Goal: Information Seeking & Learning: Find specific fact

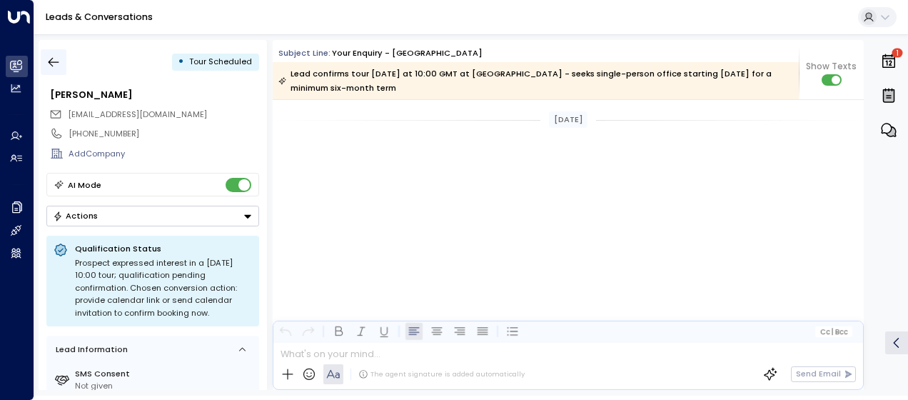
drag, startPoint x: 0, startPoint y: 0, endPoint x: 54, endPoint y: 60, distance: 80.8
click at [54, 60] on icon "button" at bounding box center [53, 62] width 14 height 14
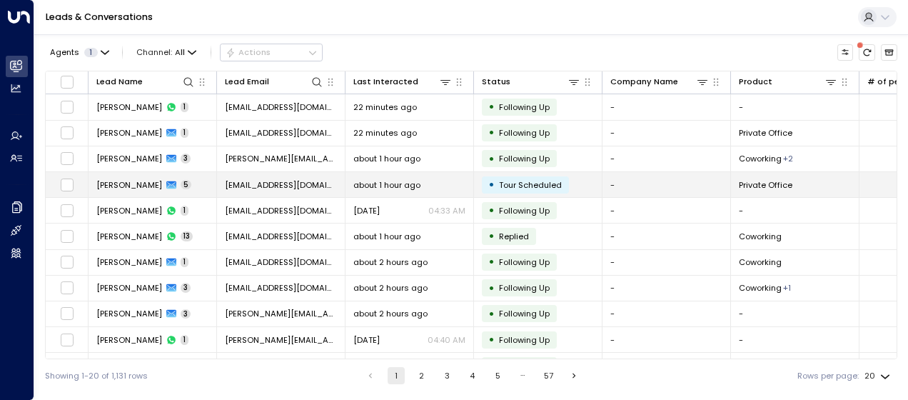
click at [162, 181] on span "[PERSON_NAME]" at bounding box center [129, 184] width 66 height 11
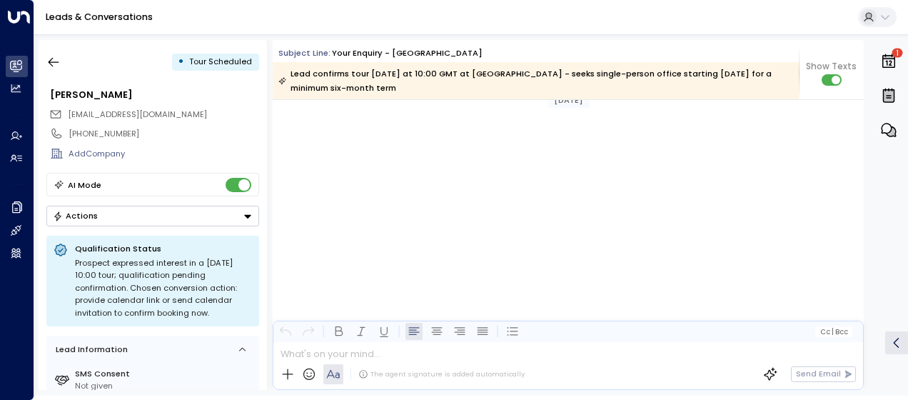
scroll to position [1981, 0]
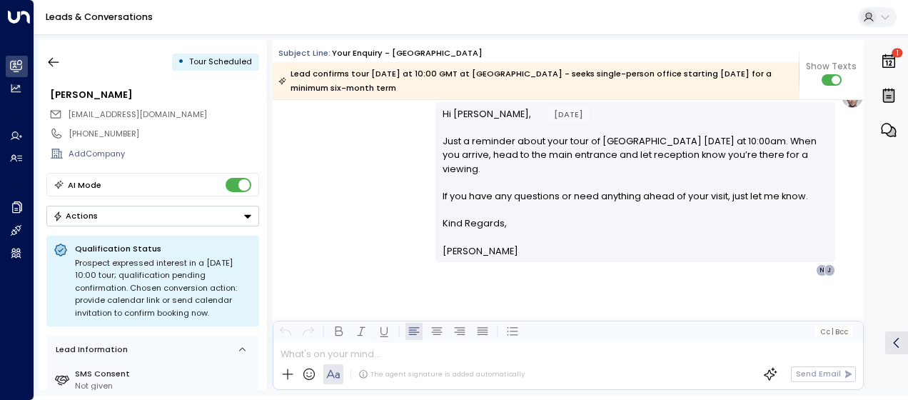
click at [247, 214] on icon "Button group with a nested menu" at bounding box center [247, 216] width 7 height 4
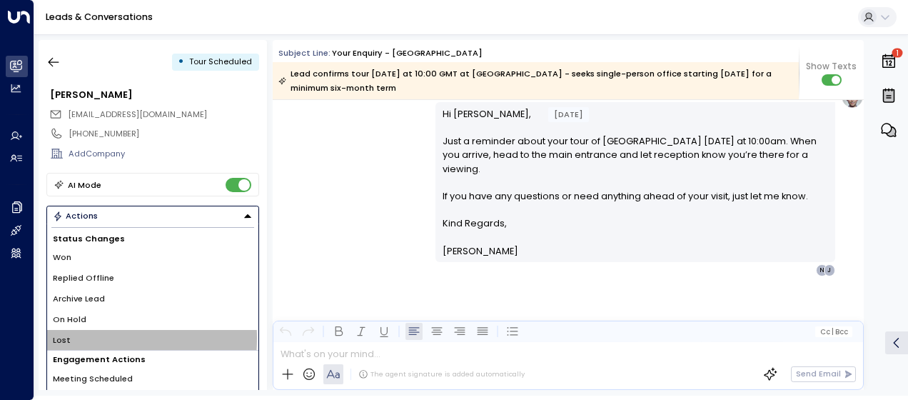
click at [67, 336] on span "Lost" at bounding box center [62, 340] width 18 height 12
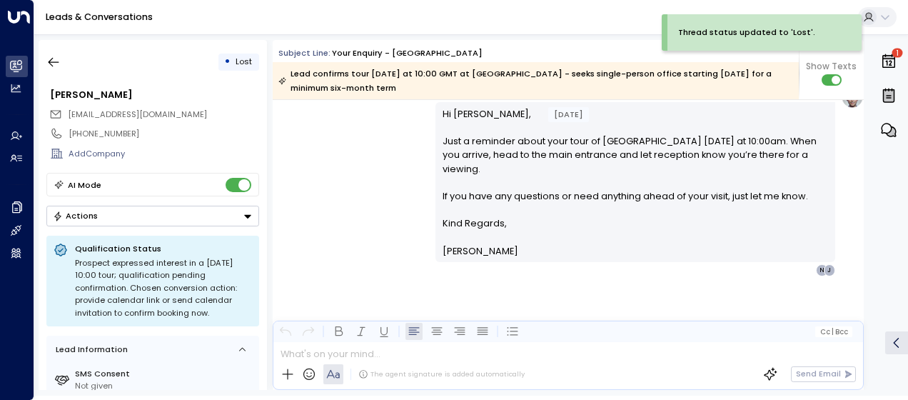
click at [377, 368] on div "The agent signature is added automatically" at bounding box center [402, 374] width 244 height 20
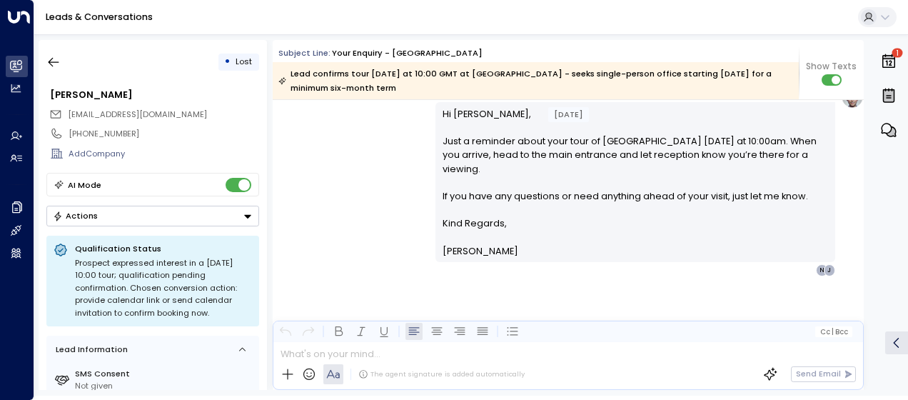
click at [288, 370] on icon at bounding box center [287, 374] width 14 height 14
click at [283, 370] on icon at bounding box center [287, 374] width 14 height 14
click at [56, 62] on icon "button" at bounding box center [54, 62] width 11 height 9
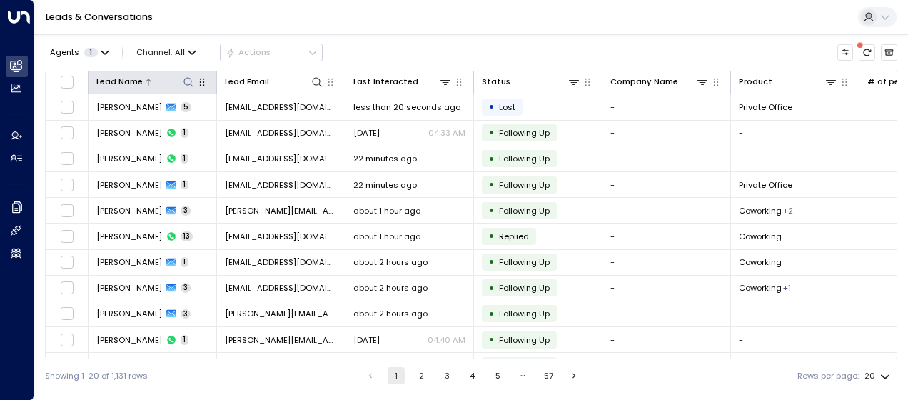
click at [188, 80] on icon at bounding box center [188, 81] width 11 height 11
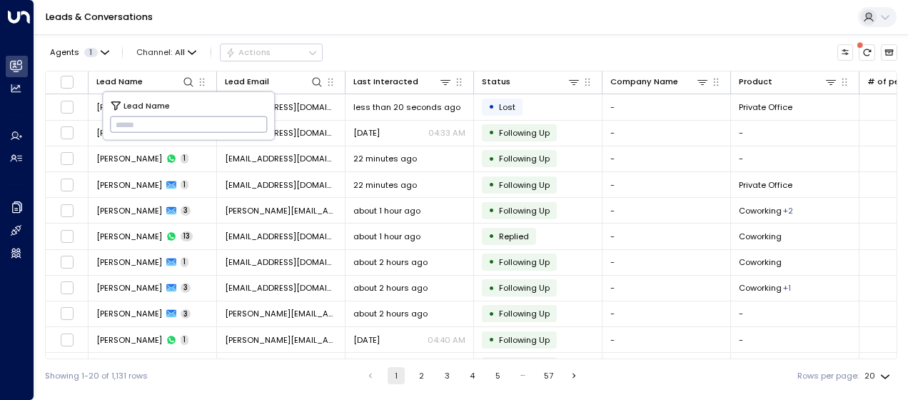
click at [123, 121] on input "text" at bounding box center [189, 125] width 158 height 24
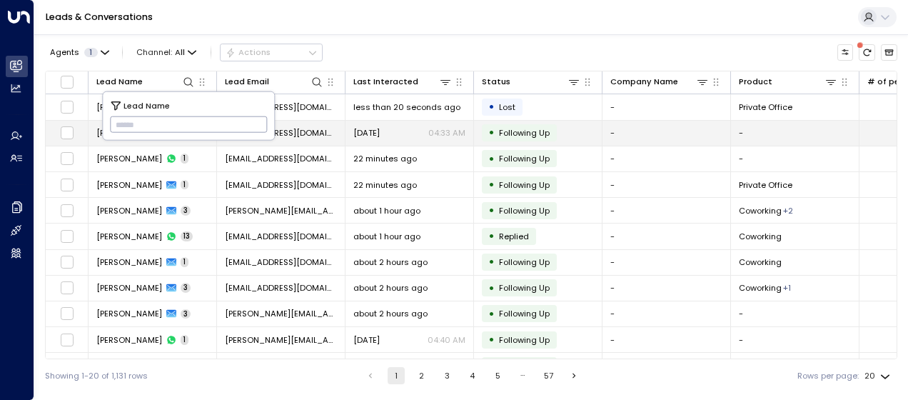
drag, startPoint x: 123, startPoint y: 121, endPoint x: 669, endPoint y: 130, distance: 546.7
click at [669, 130] on td "-" at bounding box center [666, 133] width 128 height 25
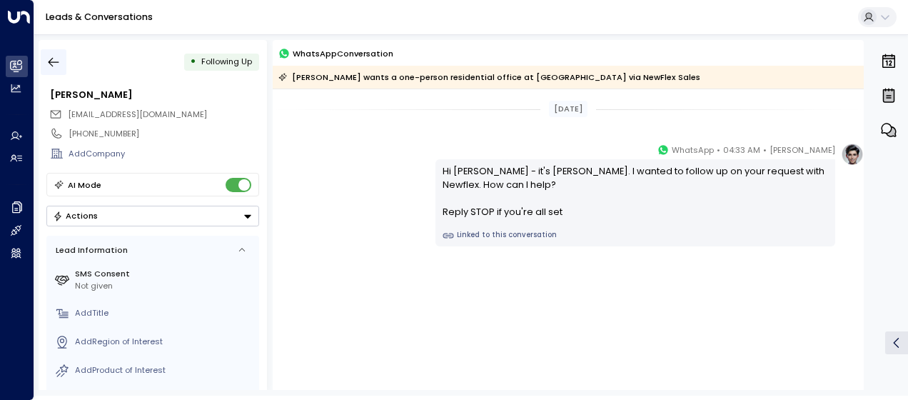
click at [52, 56] on icon "button" at bounding box center [53, 62] width 14 height 14
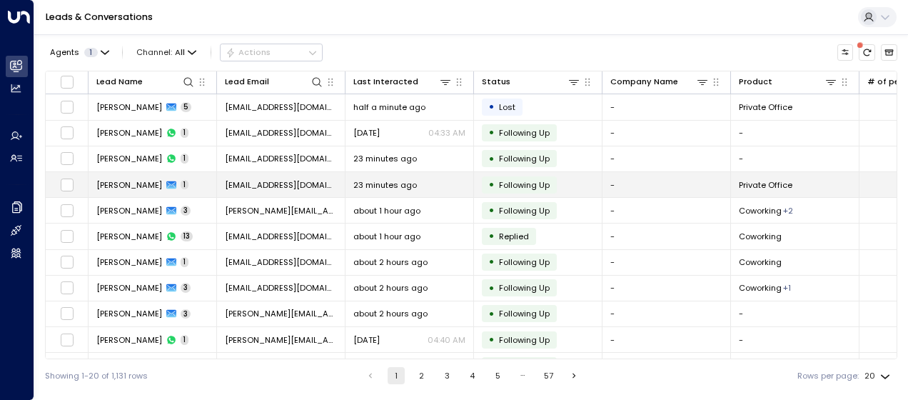
click at [244, 183] on span "[EMAIL_ADDRESS][DOMAIN_NAME]" at bounding box center [281, 184] width 112 height 11
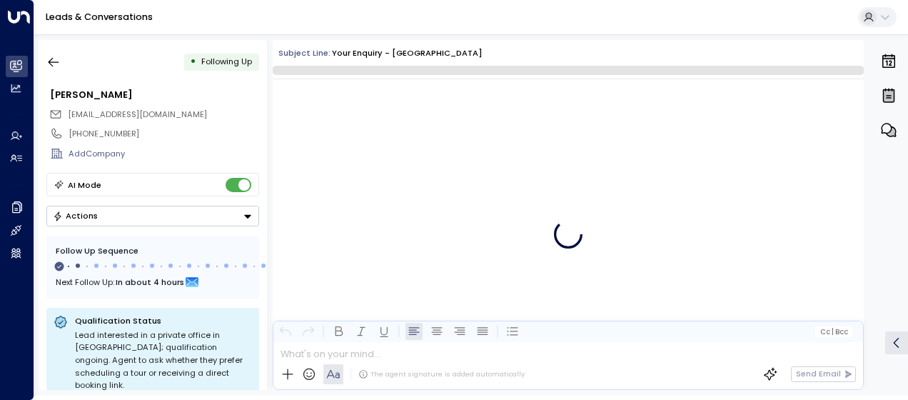
scroll to position [630, 0]
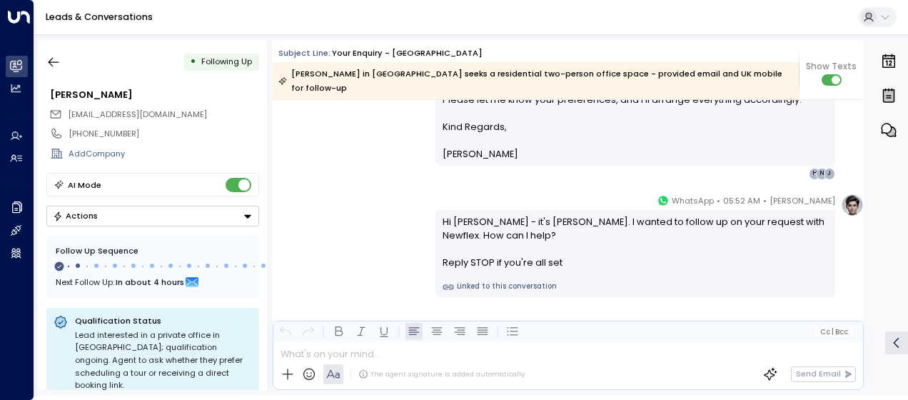
click at [355, 193] on div "[PERSON_NAME] • 05:52 AM • WhatsApp Hi [PERSON_NAME] - it's [PERSON_NAME]. I wa…" at bounding box center [568, 244] width 591 height 103
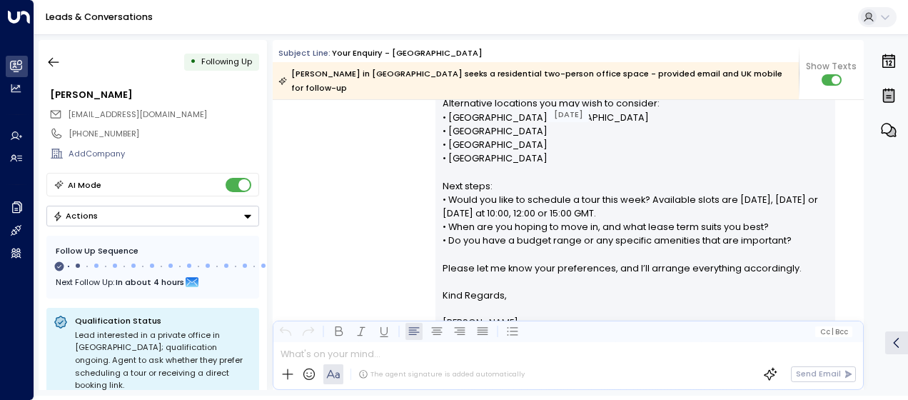
scroll to position [316, 0]
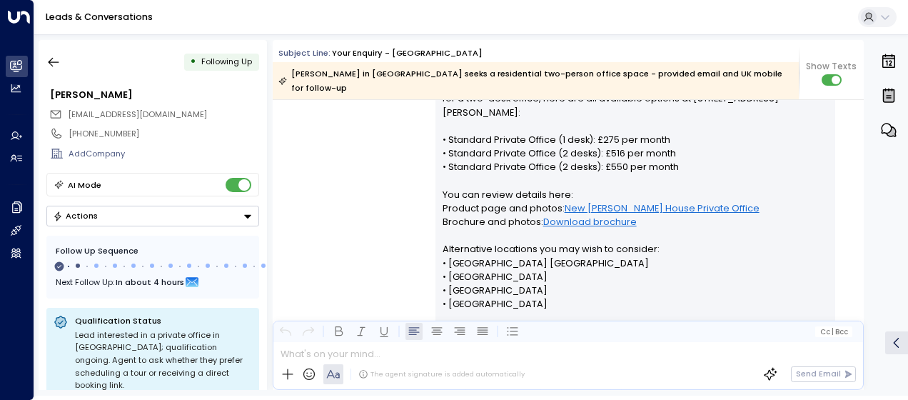
click at [400, 138] on div "[PERSON_NAME] • 05:48 AM • Email Hi [PERSON_NAME], Thank you for your interest …" at bounding box center [568, 261] width 591 height 464
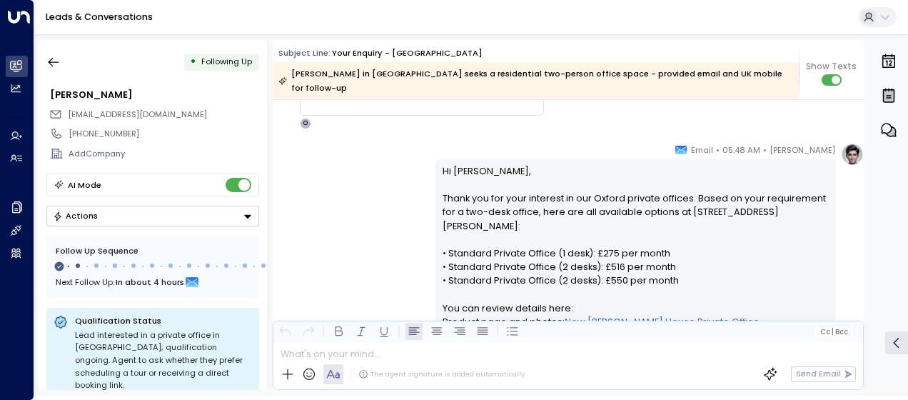
scroll to position [202, 0]
click at [442, 165] on p "Hi [PERSON_NAME], Thank you for your interest in our Oxford private offices. Ba…" at bounding box center [635, 356] width 386 height 383
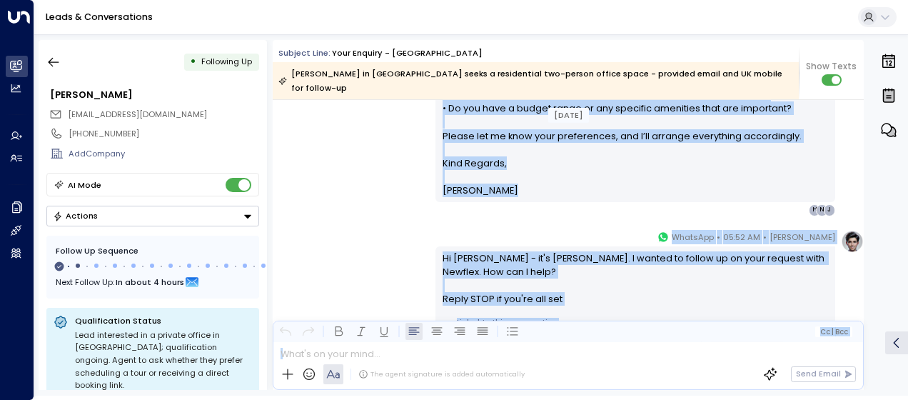
scroll to position [637, 0]
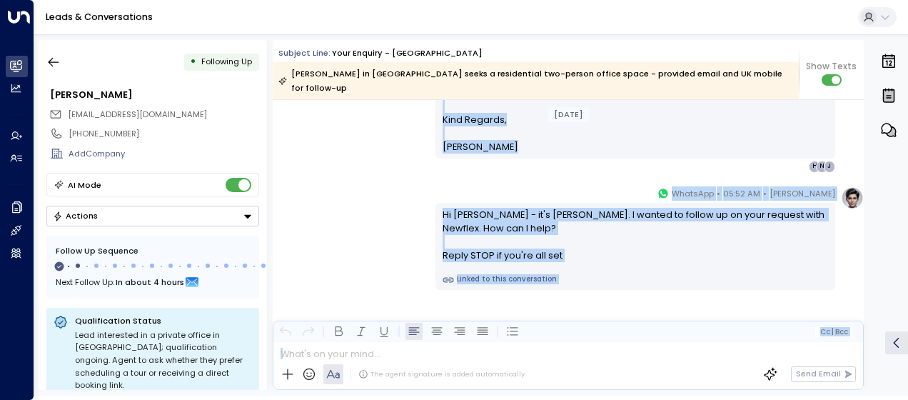
drag, startPoint x: 437, startPoint y: 153, endPoint x: 607, endPoint y: 421, distance: 317.2
click at [607, 395] on html "Overview Leads & Conversations Leads & Conversations Analytics Analytics Agents…" at bounding box center [454, 197] width 908 height 395
copy div "Lo Ipsumd, Sitam con adi elit seddoeiu te inc Utlabo etdolor magnaal. Enima mi …"
click at [56, 61] on icon "button" at bounding box center [54, 62] width 11 height 9
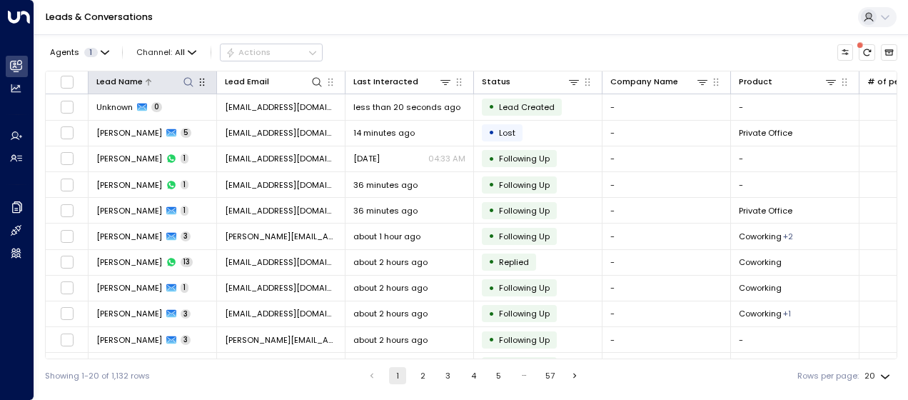
click at [191, 84] on icon at bounding box center [187, 81] width 9 height 9
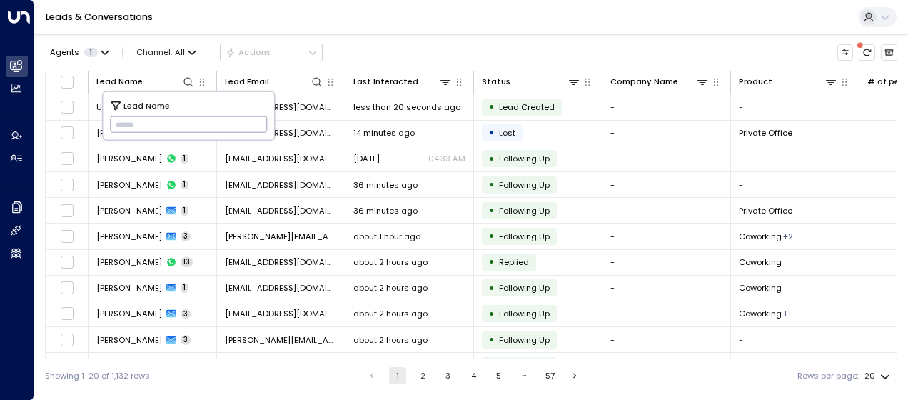
click at [123, 123] on input "text" at bounding box center [189, 125] width 158 height 24
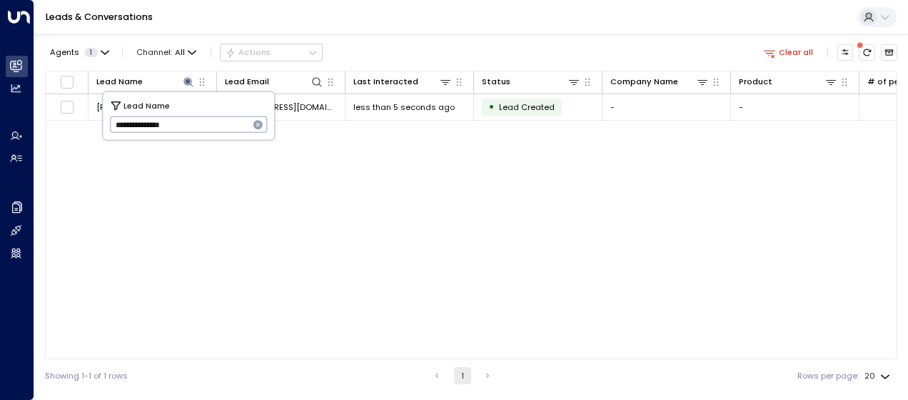
type input "**********"
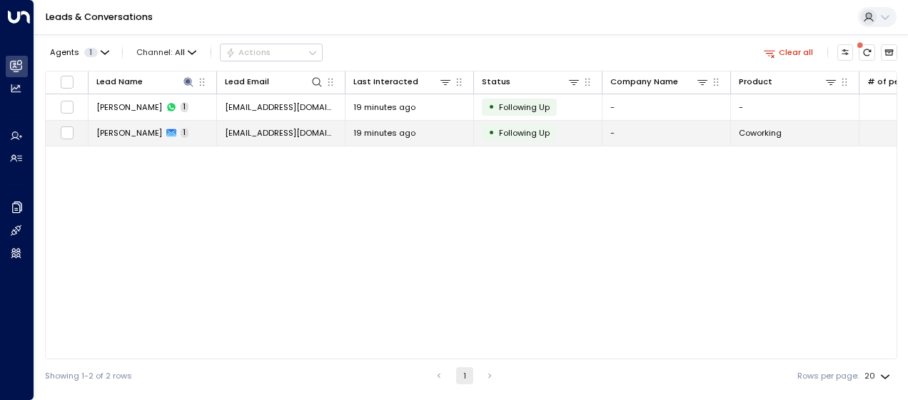
click at [321, 129] on span "[EMAIL_ADDRESS][DOMAIN_NAME]" at bounding box center [281, 132] width 112 height 11
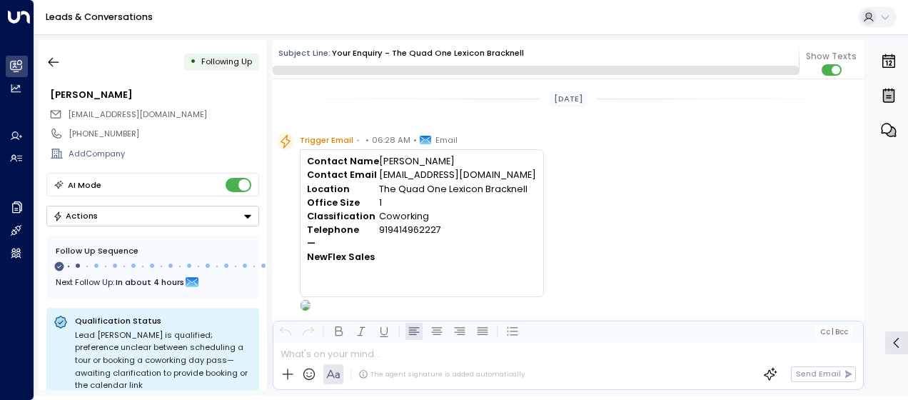
scroll to position [507, 0]
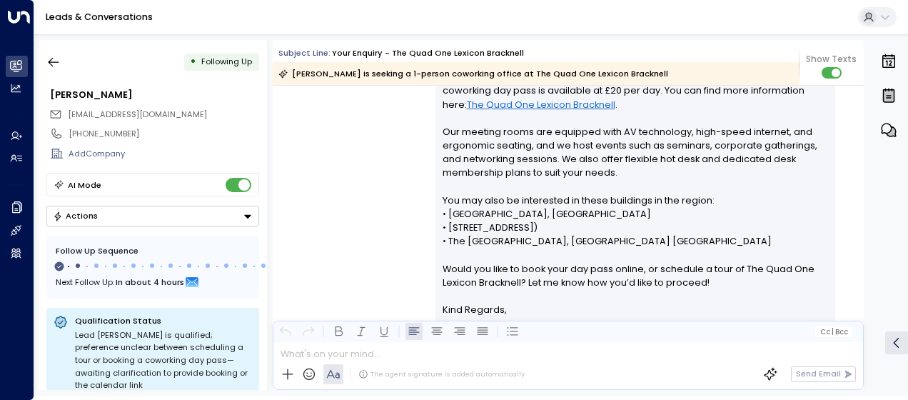
scroll to position [307, 0]
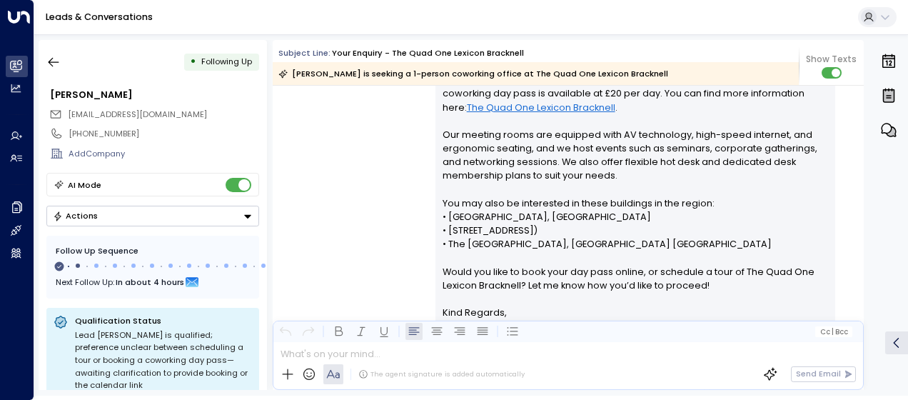
click at [374, 126] on div "[PERSON_NAME] • 06:29 AM • Email Hi [PERSON_NAME], Thank you for your interest …" at bounding box center [568, 194] width 591 height 341
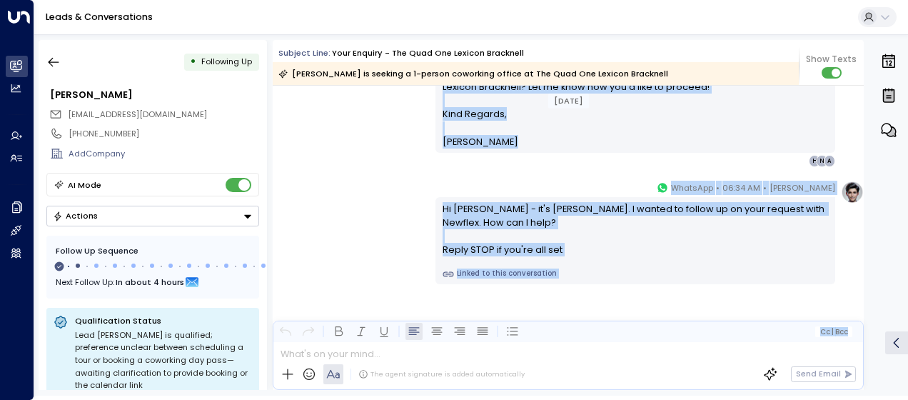
scroll to position [514, 0]
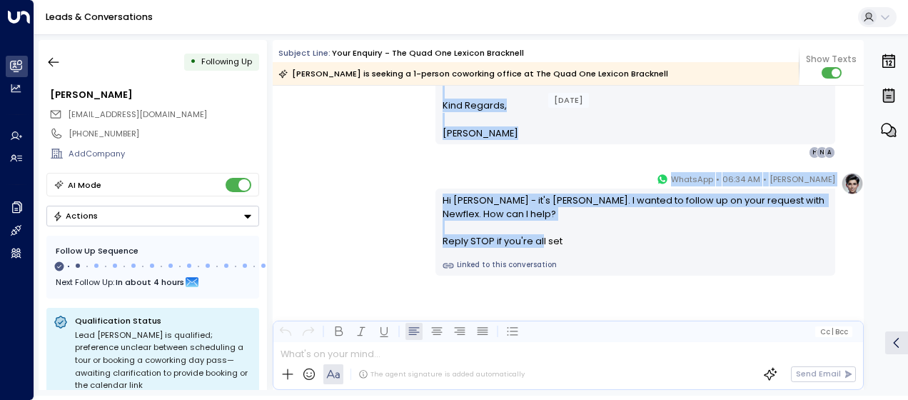
drag, startPoint x: 440, startPoint y: 137, endPoint x: 577, endPoint y: 250, distance: 178.0
drag, startPoint x: 577, startPoint y: 250, endPoint x: 533, endPoint y: 227, distance: 49.8
copy div "Lo Ipsumdolo, Sitam con adi elit seddoeiu te incididun ut Lab Etdo Mag Aliquae …"
